Goal: Find specific page/section: Find specific page/section

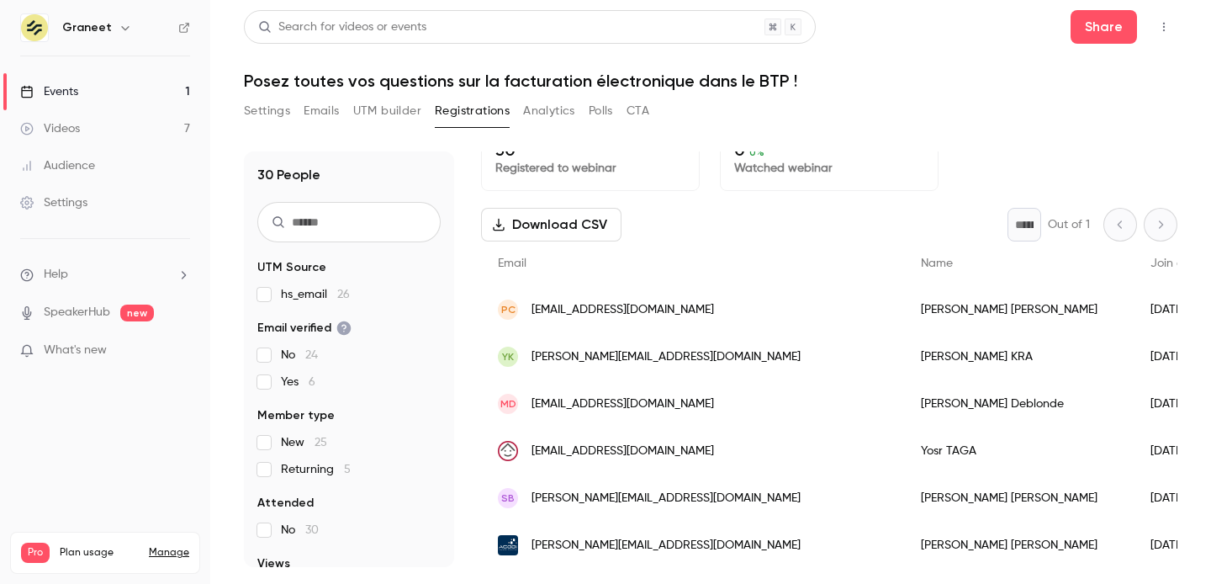
scroll to position [28, 0]
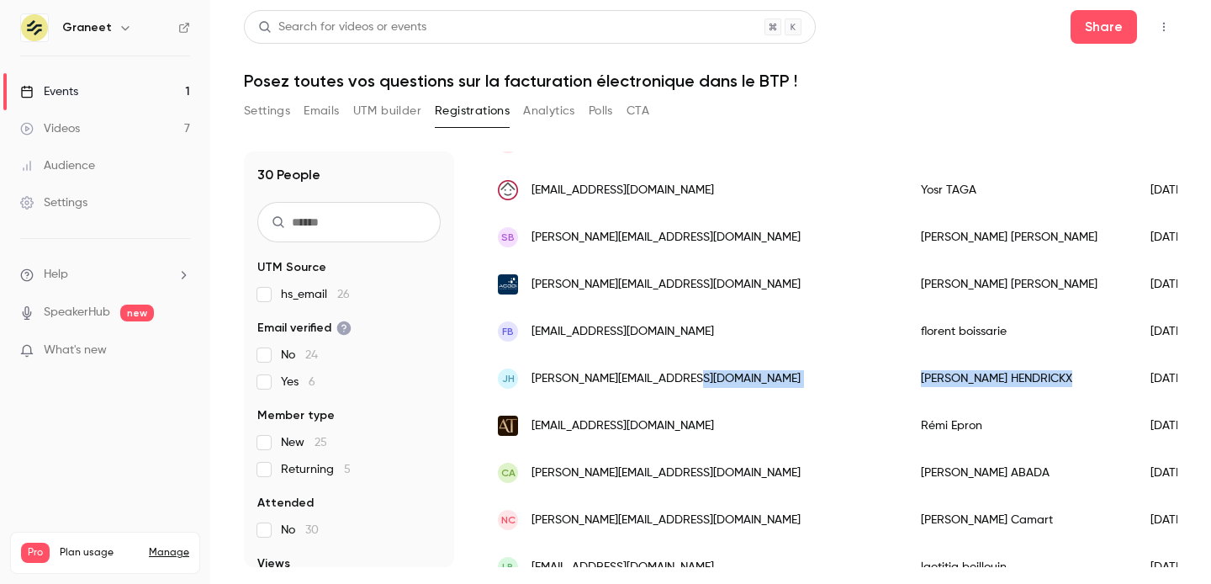
drag, startPoint x: 916, startPoint y: 376, endPoint x: 773, endPoint y: 375, distance: 143.0
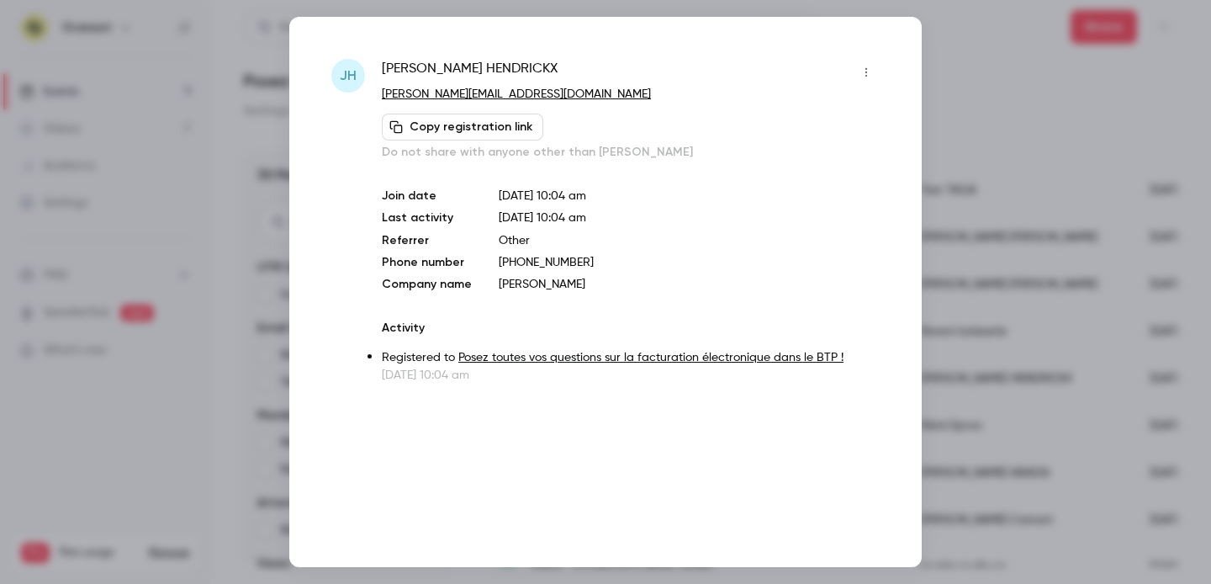
click at [466, 66] on span "Jimmy HENDRICKX" at bounding box center [470, 72] width 176 height 27
copy div "Jimmy HENDRICKX"
click at [1016, 61] on div at bounding box center [605, 292] width 1211 height 584
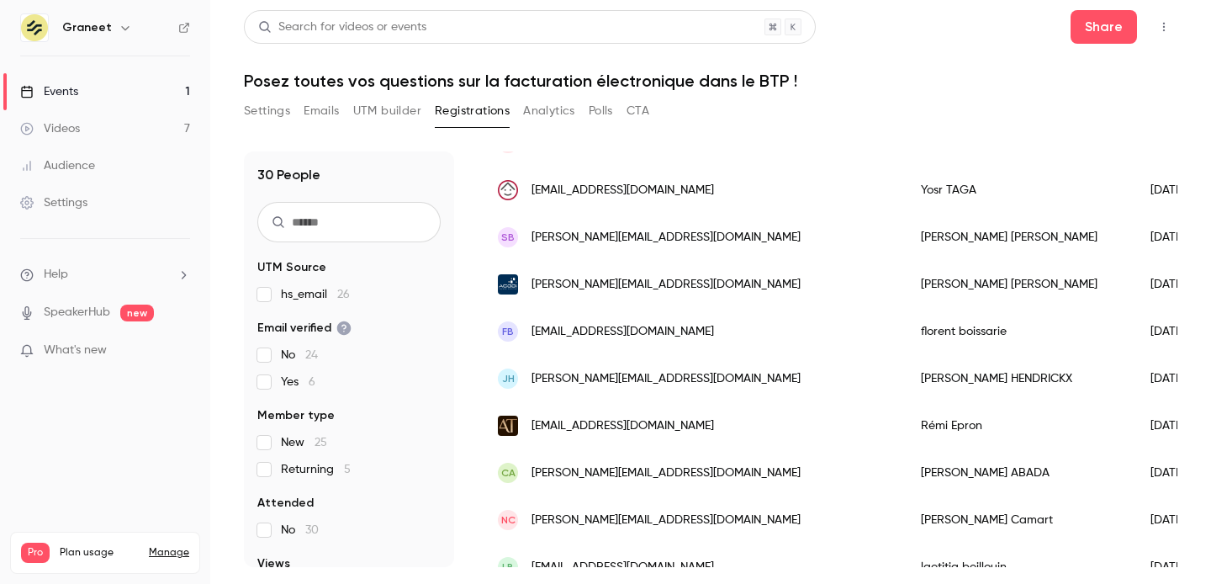
click at [483, 14] on div "Search for videos or events" at bounding box center [530, 27] width 572 height 34
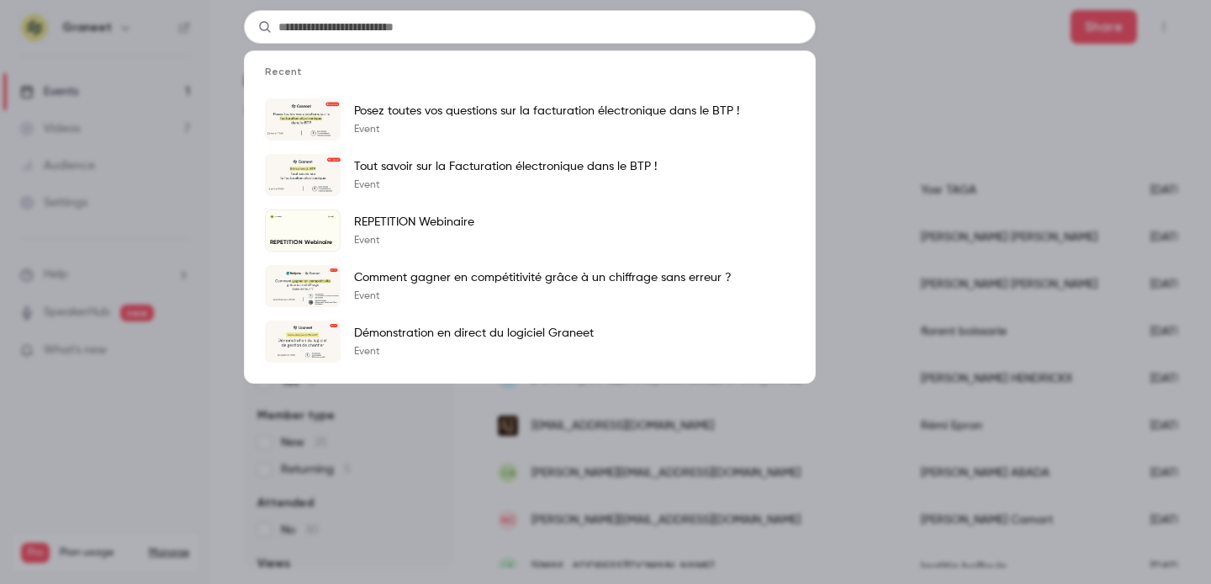
click at [998, 31] on div "Recent Posez toutes vos questions sur la facturation électronique dans le BTP !…" at bounding box center [605, 292] width 1211 height 584
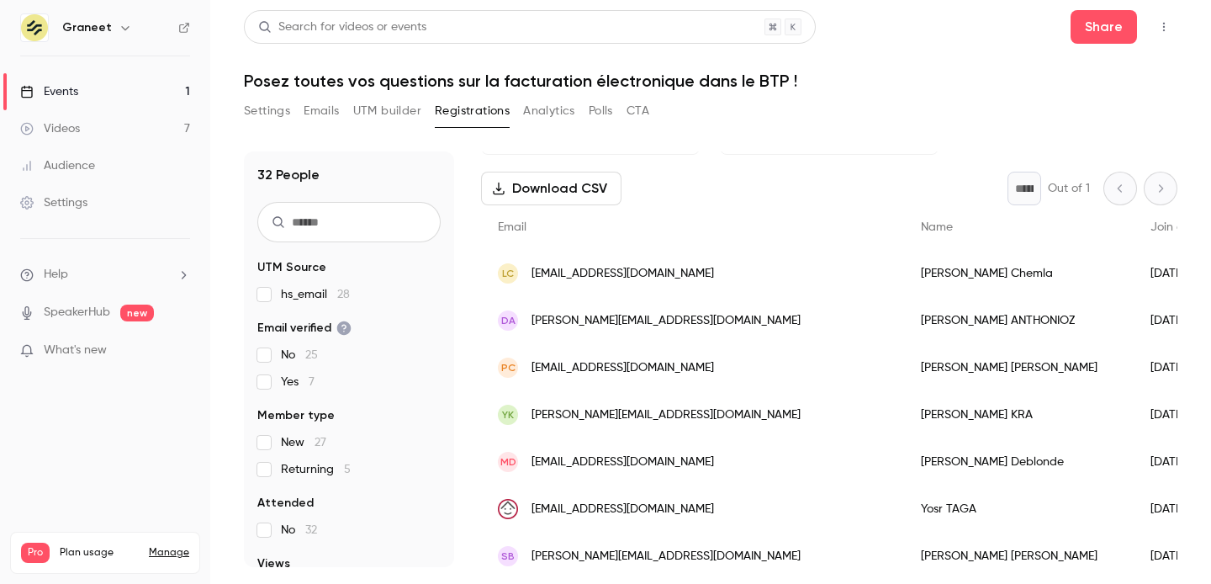
scroll to position [92, 0]
